Goal: Check status: Check status

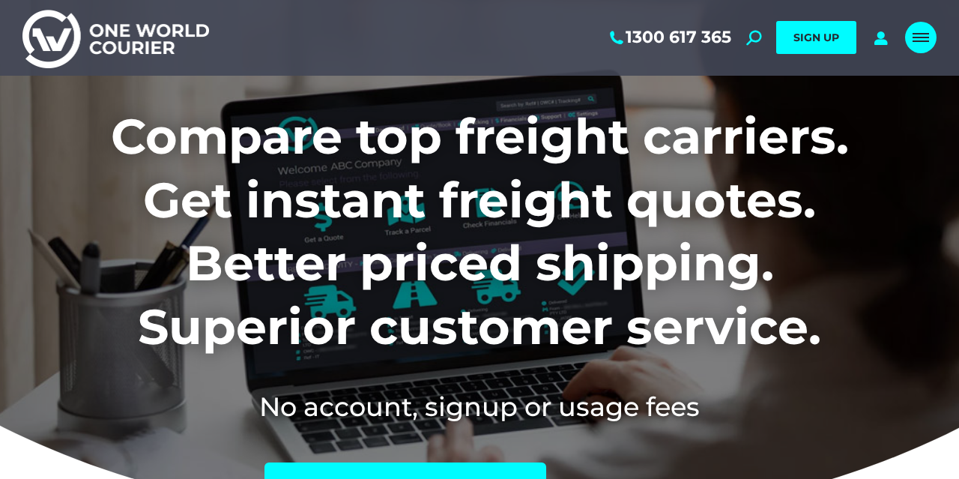
click at [916, 37] on span "Mobile menu icon" at bounding box center [920, 37] width 16 height 1
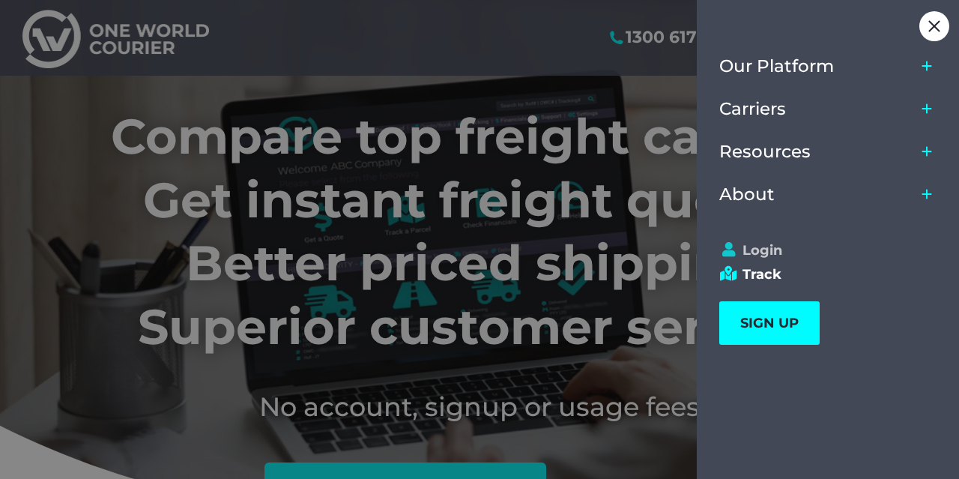
click at [762, 250] on link "Login" at bounding box center [821, 250] width 204 height 16
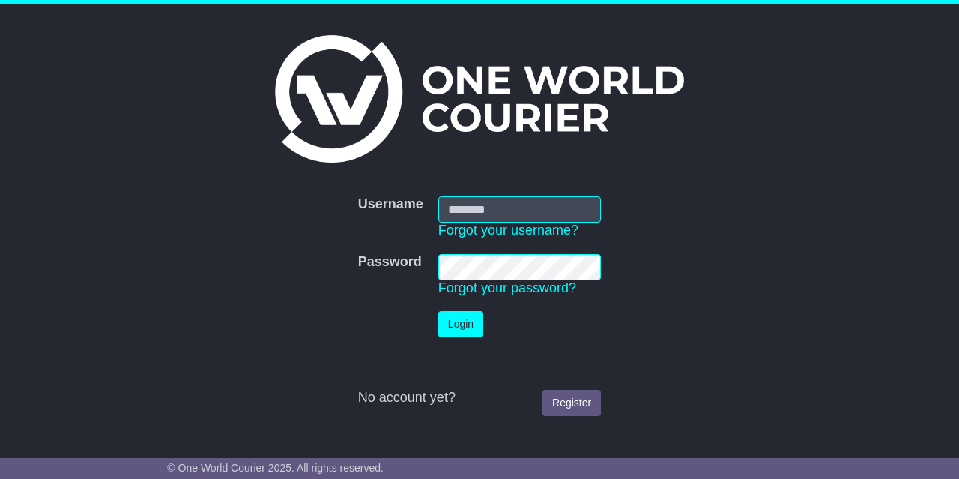
click at [522, 211] on input "Username" at bounding box center [519, 209] width 163 height 26
type input "**********"
click at [461, 329] on button "Login" at bounding box center [460, 324] width 45 height 26
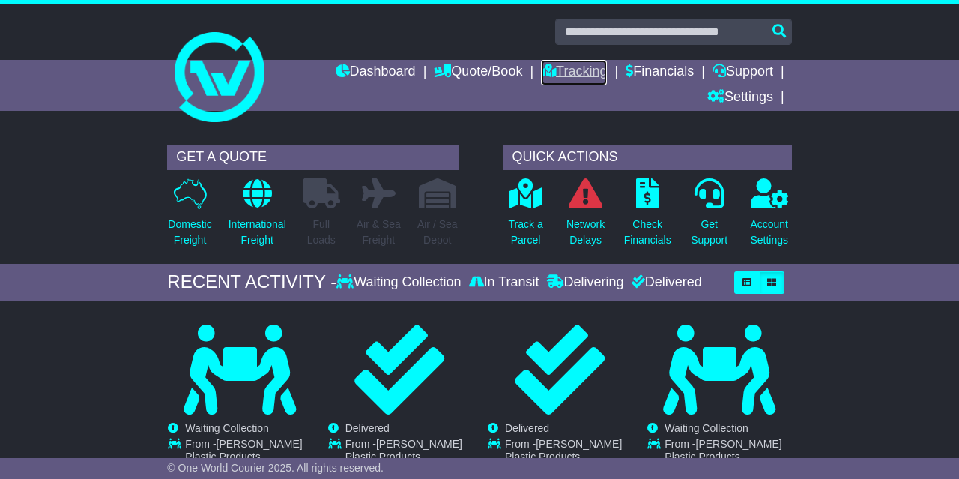
click at [571, 65] on link "Tracking" at bounding box center [574, 72] width 66 height 25
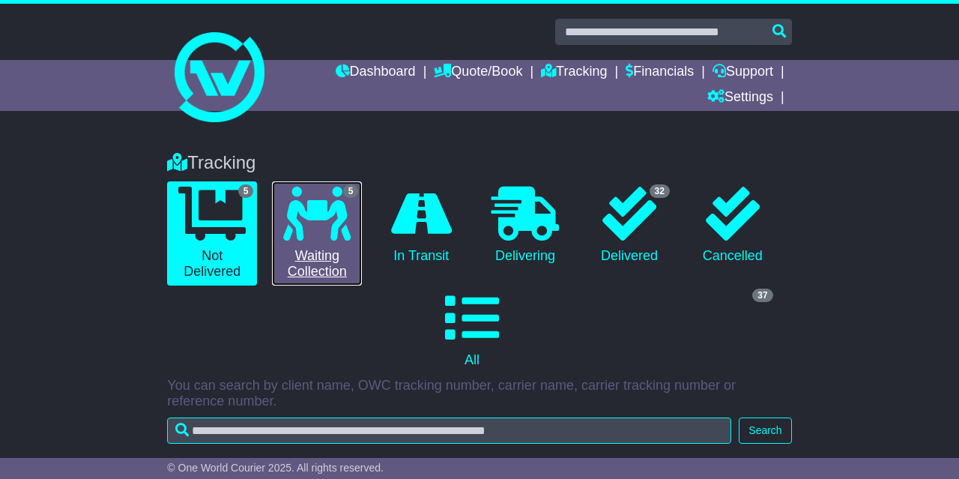
click at [330, 212] on icon at bounding box center [316, 214] width 67 height 54
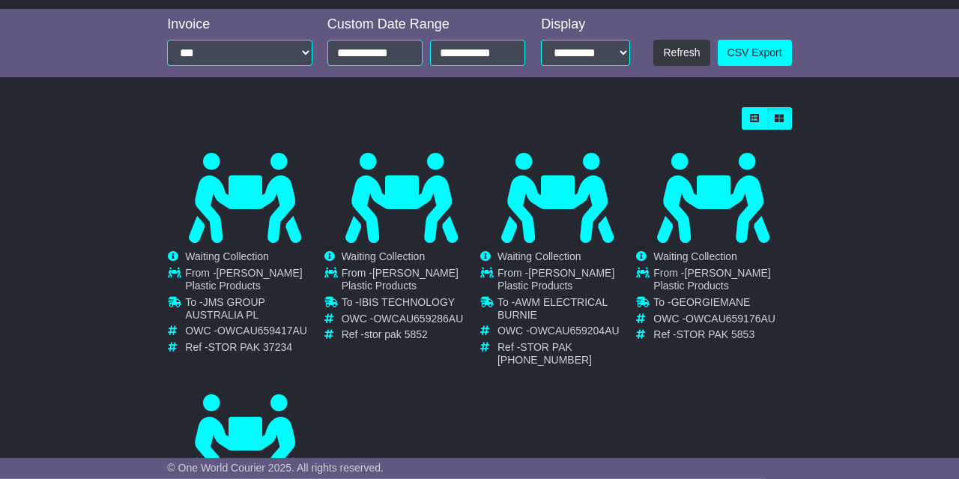
scroll to position [465, 0]
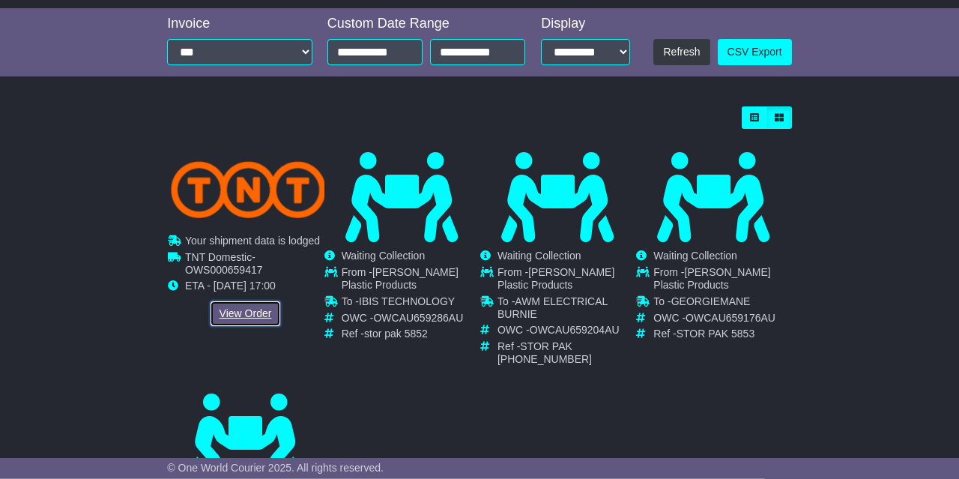
click at [245, 315] on link "View Order" at bounding box center [246, 313] width 72 height 26
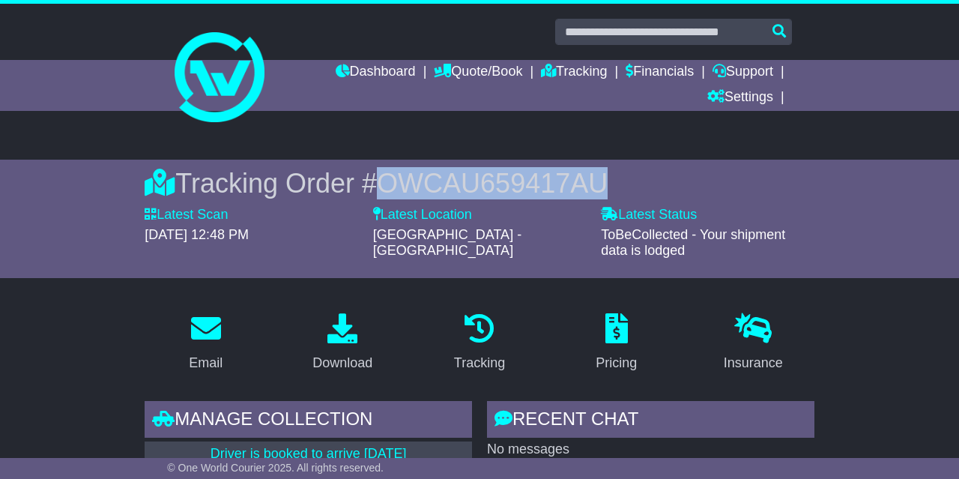
drag, startPoint x: 389, startPoint y: 181, endPoint x: 616, endPoint y: 181, distance: 227.0
click at [616, 181] on div "Tracking Order # OWCAU659417AU" at bounding box center [479, 183] width 669 height 32
copy span "OWCAU659417AU"
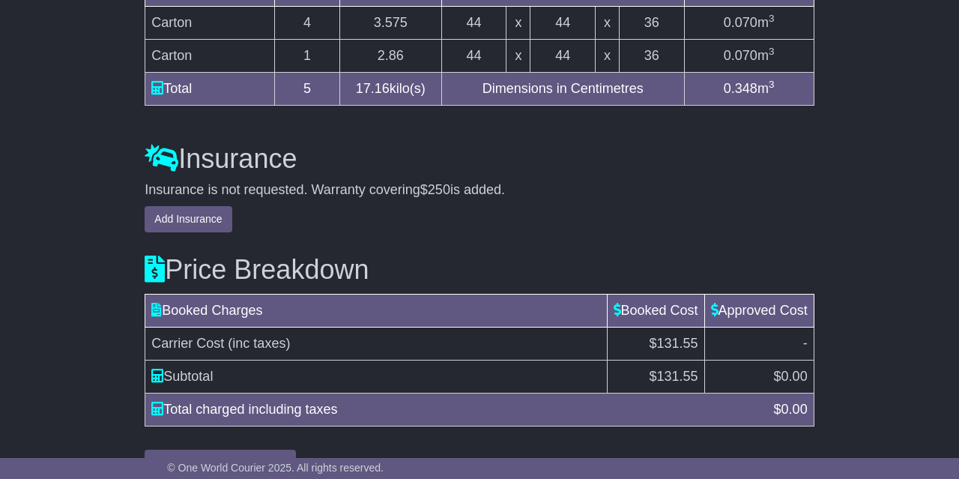
scroll to position [1654, 0]
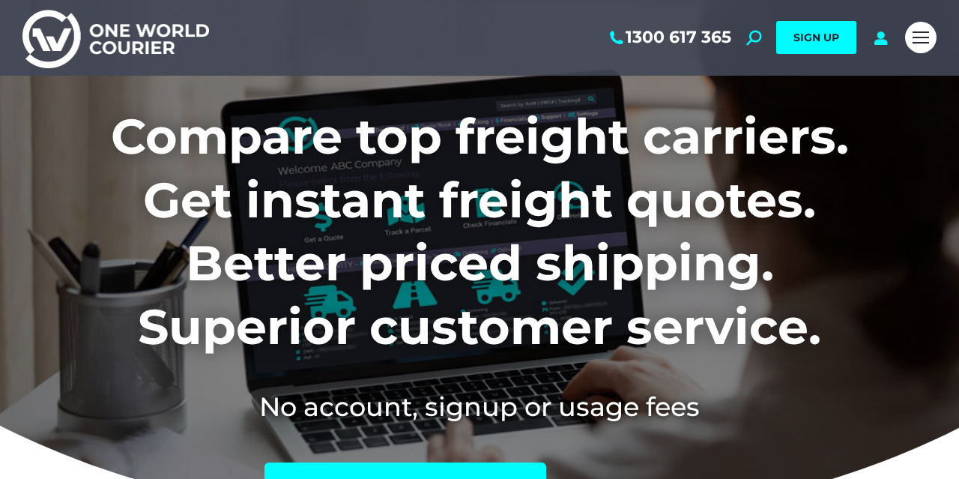
click at [913, 54] on div at bounding box center [920, 38] width 31 height 76
click at [916, 45] on link "Mobile menu icon" at bounding box center [920, 37] width 31 height 31
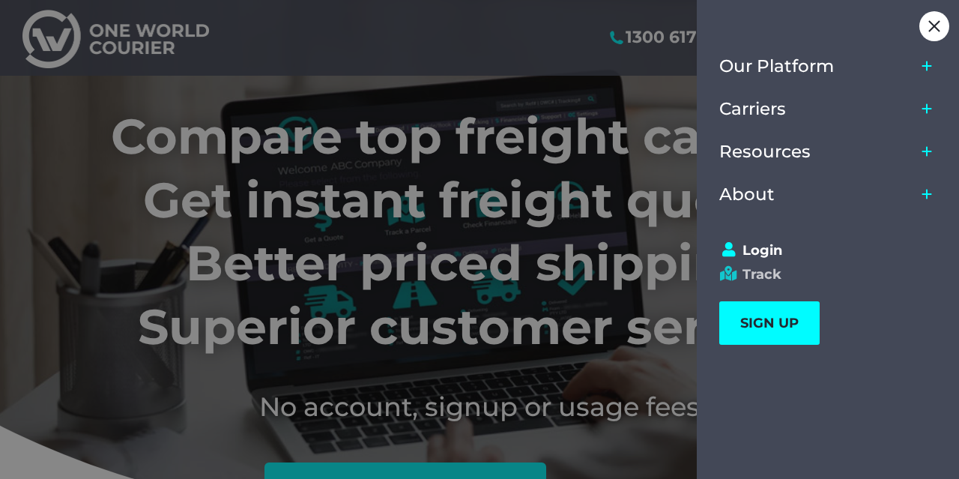
click at [761, 275] on link "Track" at bounding box center [821, 274] width 204 height 16
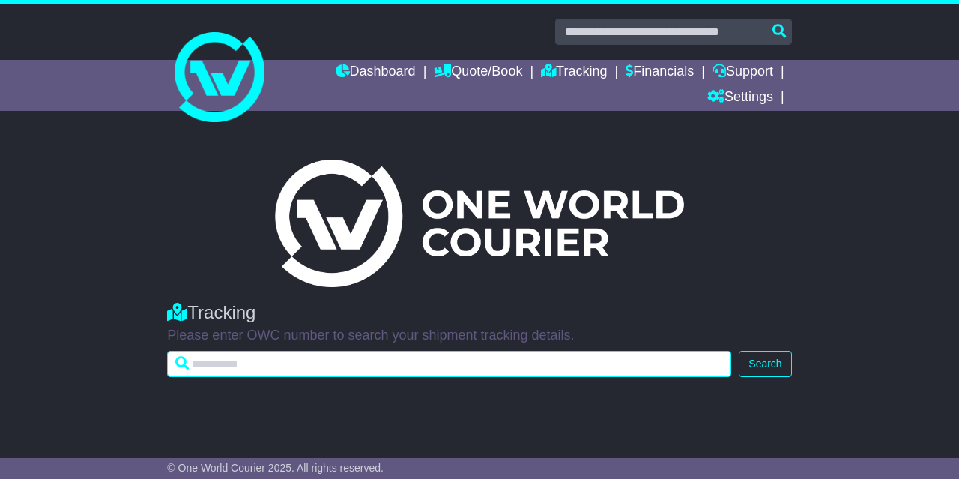
click at [432, 363] on input "text" at bounding box center [449, 364] width 564 height 26
paste input "**********"
type input "**********"
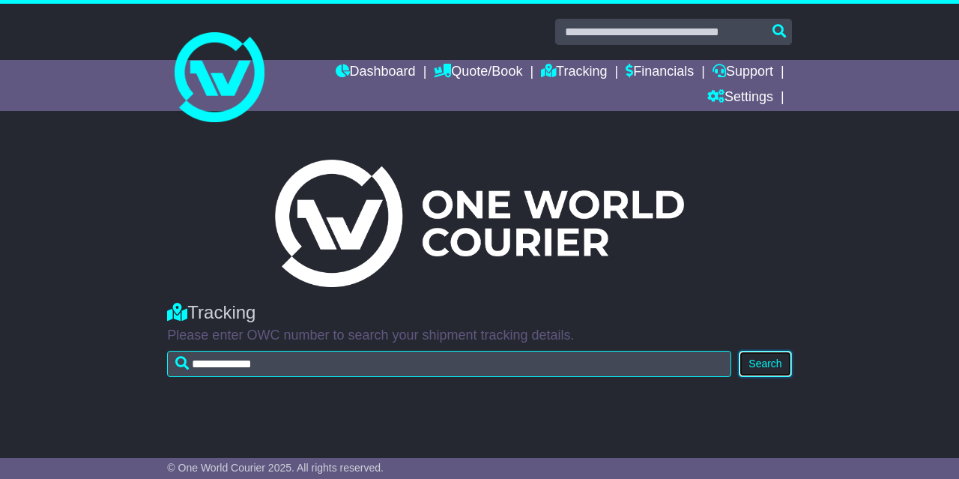
click at [762, 359] on button "Search" at bounding box center [765, 364] width 52 height 26
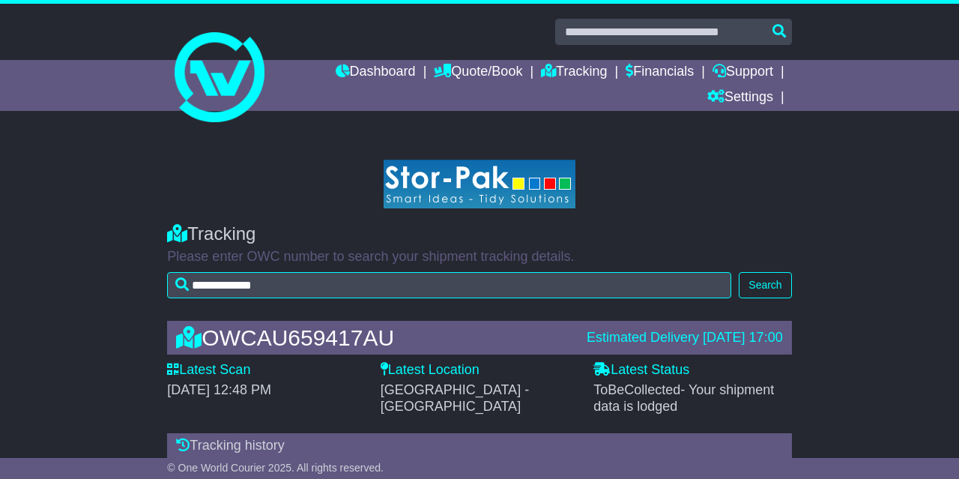
scroll to position [54, 0]
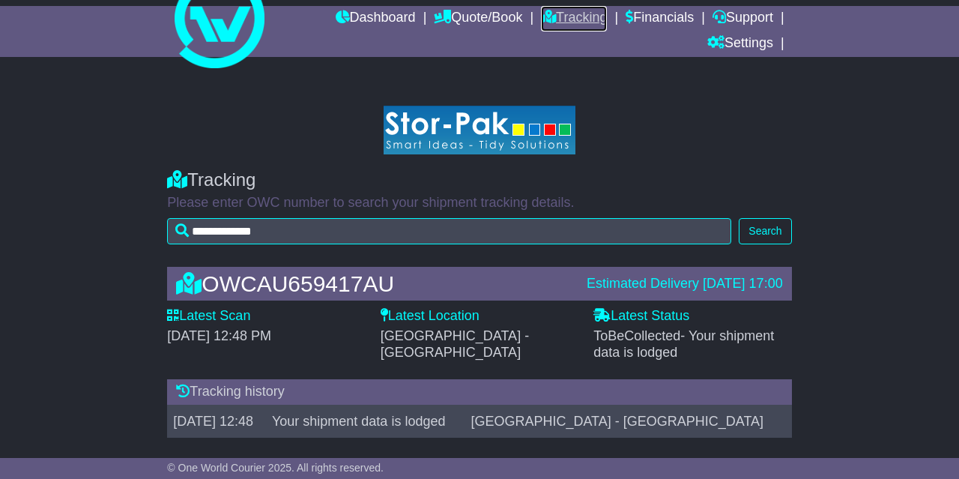
click at [567, 16] on link "Tracking" at bounding box center [574, 18] width 66 height 25
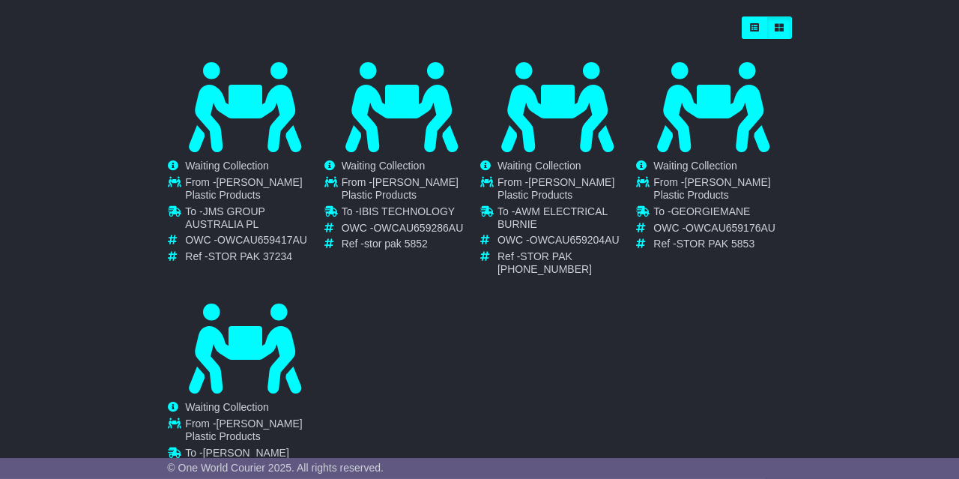
scroll to position [559, 0]
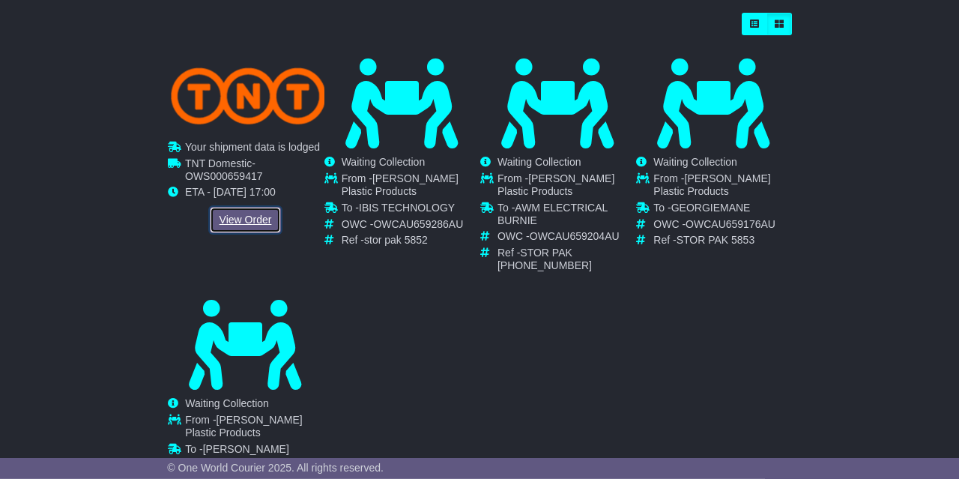
click at [245, 223] on link "View Order" at bounding box center [246, 220] width 72 height 26
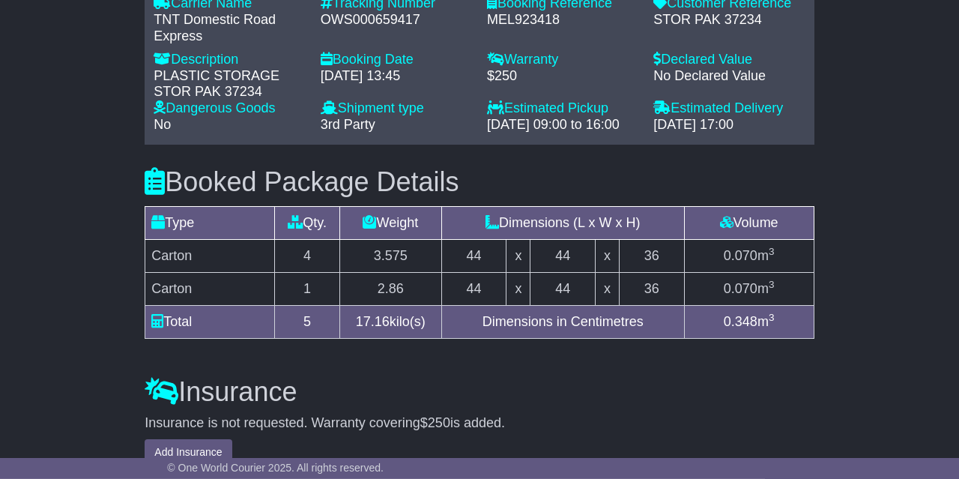
scroll to position [1374, 0]
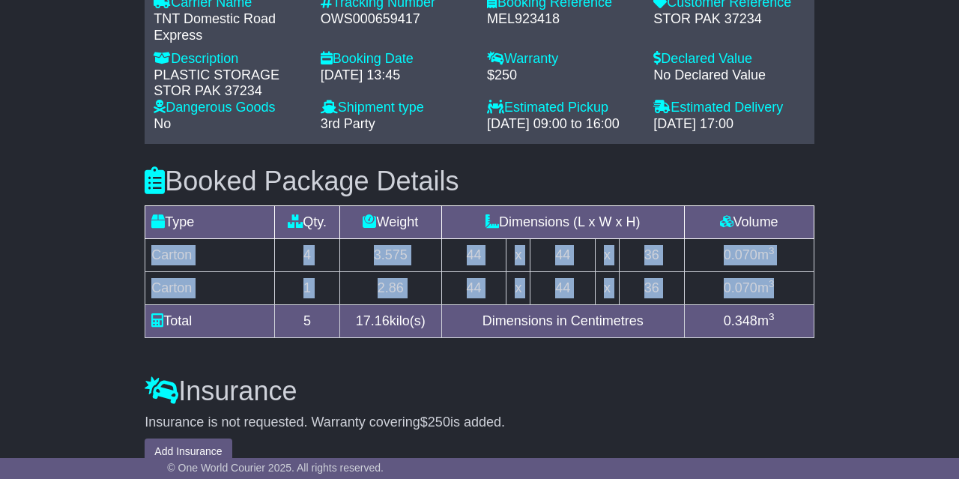
drag, startPoint x: 151, startPoint y: 268, endPoint x: 795, endPoint y: 311, distance: 645.7
click at [795, 304] on tbody "Carton 4 3.575 44 x 44 x 36 0.070 m 3 Carton 1 2.86 44 x 44 x 36 0.070 m 3" at bounding box center [479, 271] width 668 height 66
copy tbody "Carton 4 3.575 44 x 44 x 36 0.070 m 3 Carton 1 2.86 44 x 44 x 36 0.070 m 3"
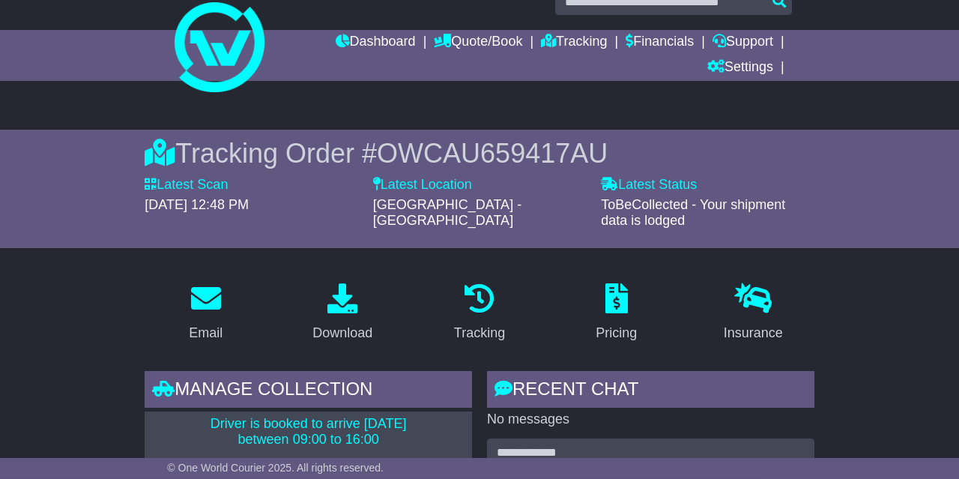
scroll to position [0, 0]
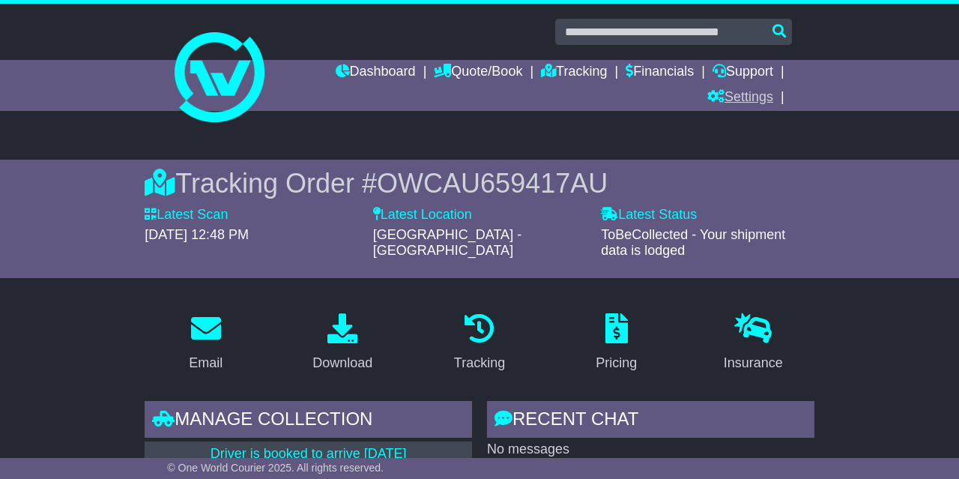
click at [750, 91] on link "Settings" at bounding box center [740, 97] width 66 height 25
click at [745, 125] on link "Settings" at bounding box center [767, 123] width 118 height 16
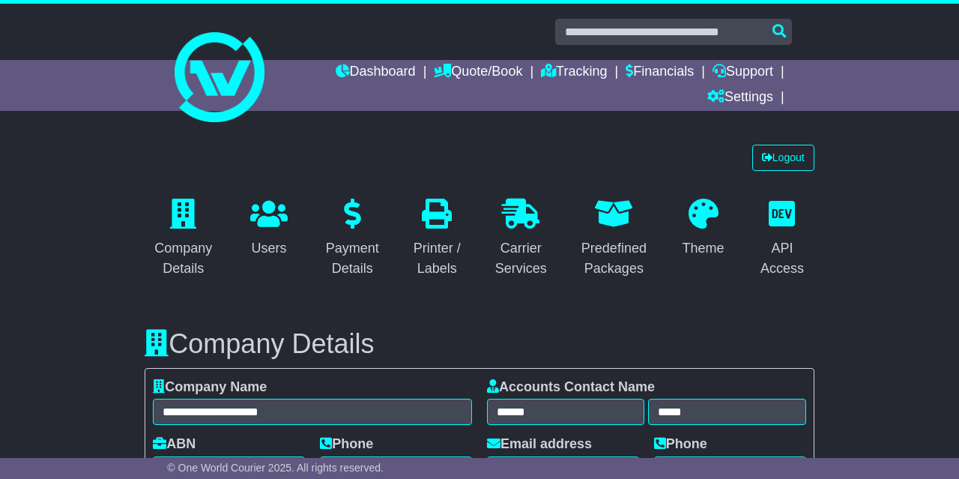
select select "**********"
select select "**"
click at [775, 154] on link "Logout" at bounding box center [783, 158] width 62 height 26
